Goal: Task Accomplishment & Management: Manage account settings

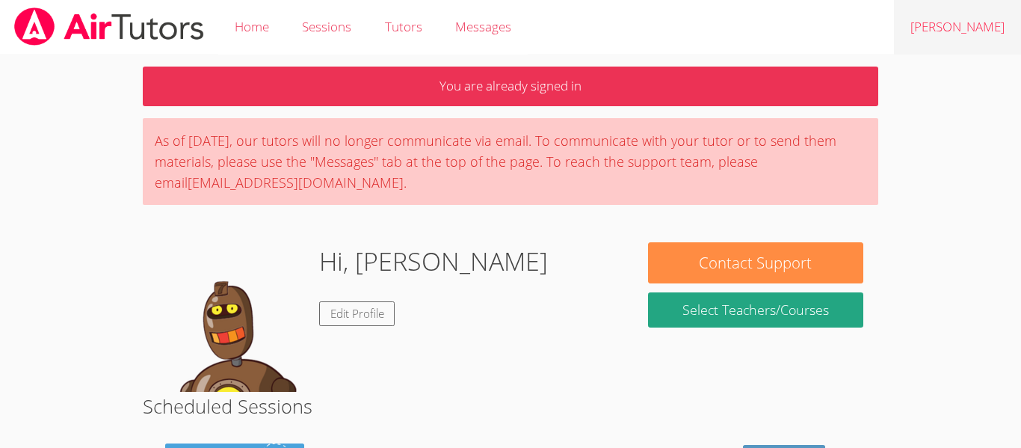
click at [975, 37] on link "[PERSON_NAME]" at bounding box center [957, 27] width 127 height 55
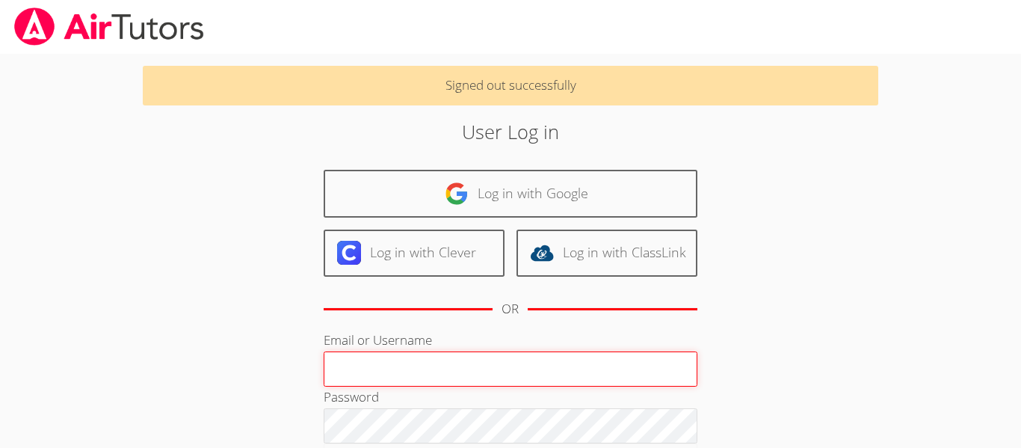
type input "[EMAIL_ADDRESS][DOMAIN_NAME]"
click at [531, 367] on input "[EMAIL_ADDRESS][DOMAIN_NAME]" at bounding box center [511, 369] width 374 height 36
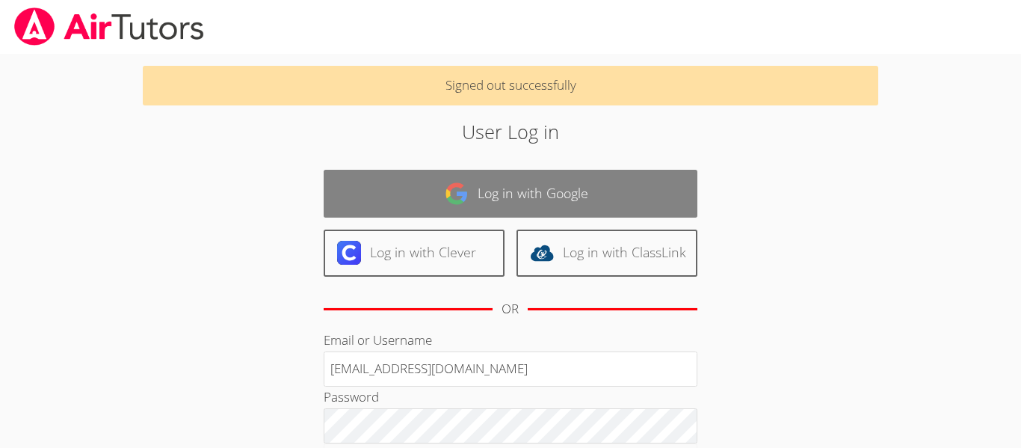
click at [488, 200] on link "Log in with Google" at bounding box center [511, 193] width 374 height 47
